Goal: Participate in discussion

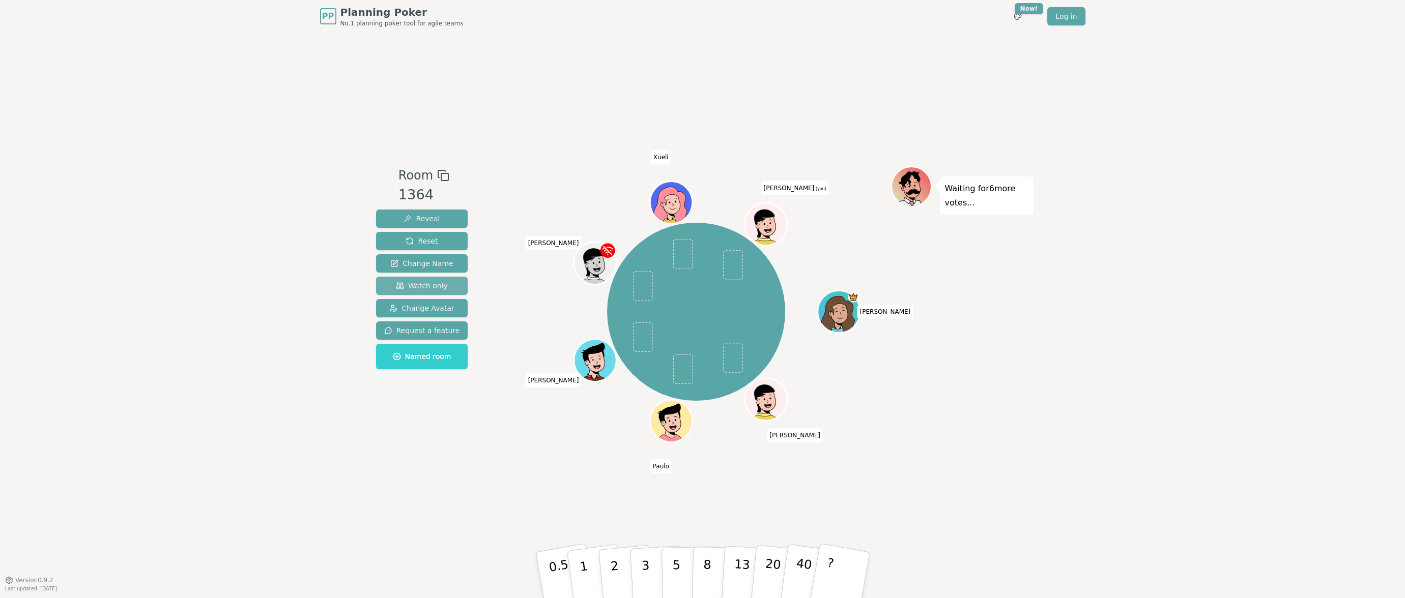
click at [418, 289] on span "Watch only" at bounding box center [422, 286] width 52 height 10
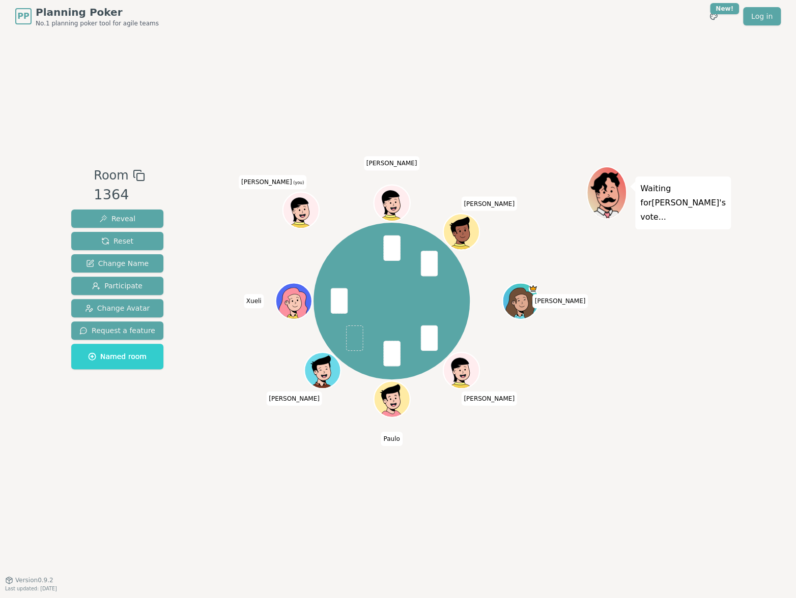
click at [150, 112] on div "Room 1364 Reveal Reset Change Name Participate Change Avatar Request a feature …" at bounding box center [398, 307] width 662 height 548
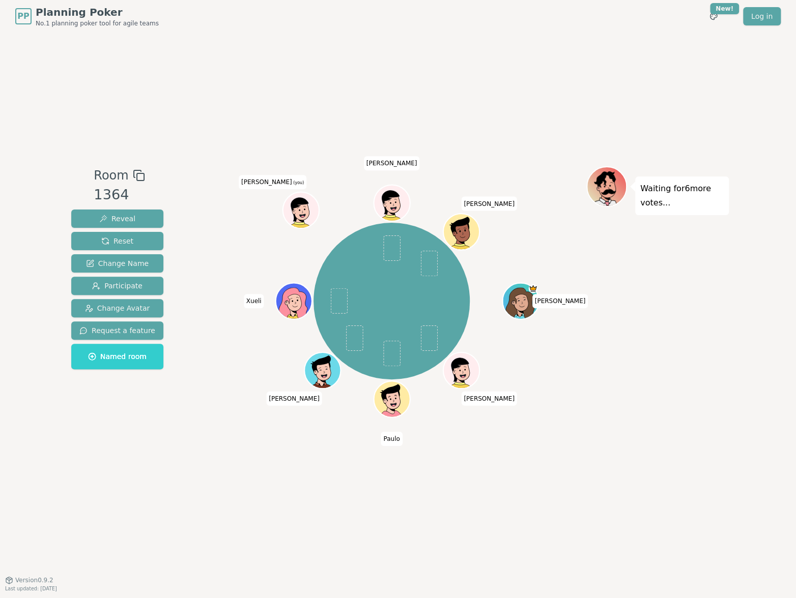
click at [334, 113] on div "Room 1364 Reveal Reset Change Name Participate Change Avatar Request a feature …" at bounding box center [398, 307] width 662 height 548
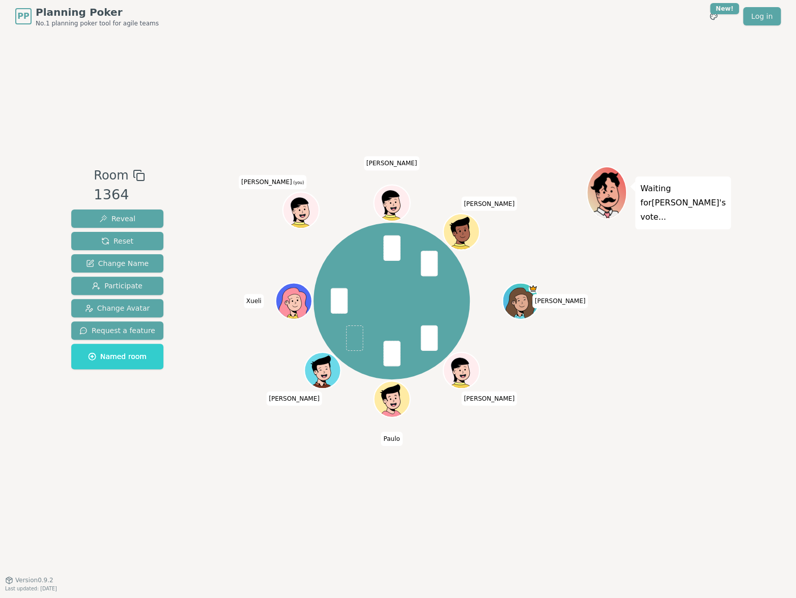
click at [440, 102] on div "Room 1364 Reveal Reset Change Name Participate Change Avatar Request a feature …" at bounding box center [398, 307] width 662 height 548
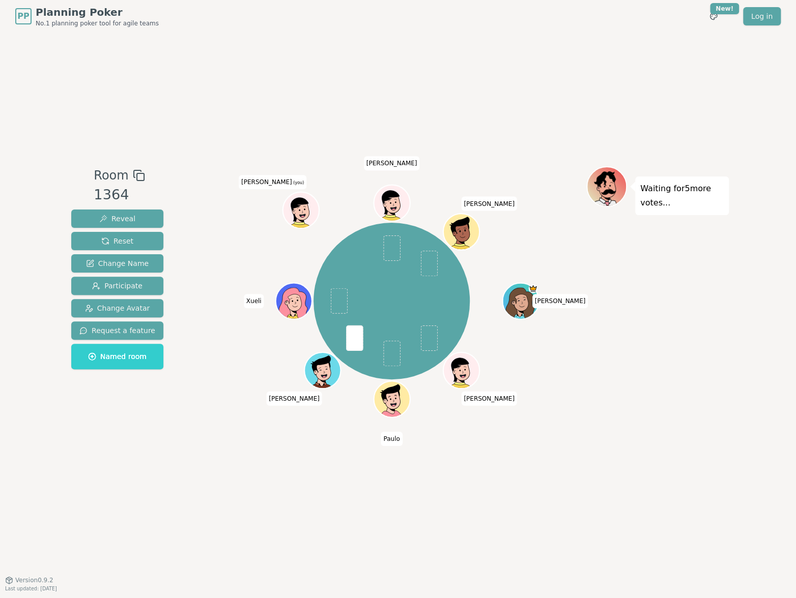
click at [345, 92] on div "Room 1364 Reveal Reset Change Name Participate Change Avatar Request a feature …" at bounding box center [398, 307] width 662 height 548
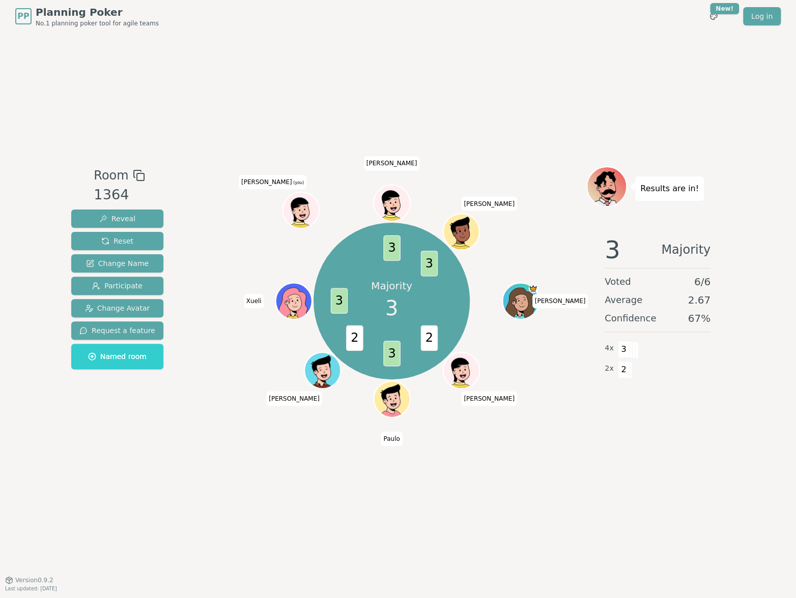
click at [228, 135] on div "Room 1364 Reveal Reset Change Name Participate Change Avatar Request a feature …" at bounding box center [398, 307] width 662 height 548
